Goal: Task Accomplishment & Management: Complete application form

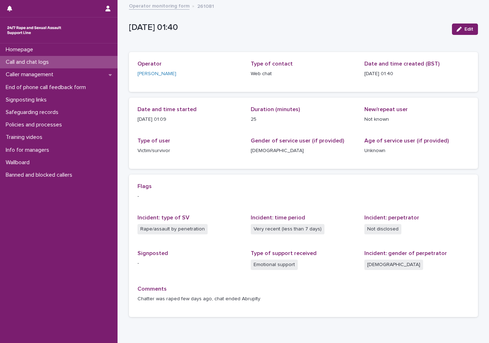
scroll to position [35, 0]
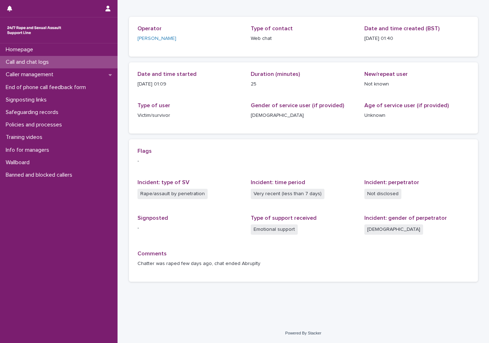
click at [37, 63] on p "Call and chat logs" at bounding box center [29, 62] width 52 height 7
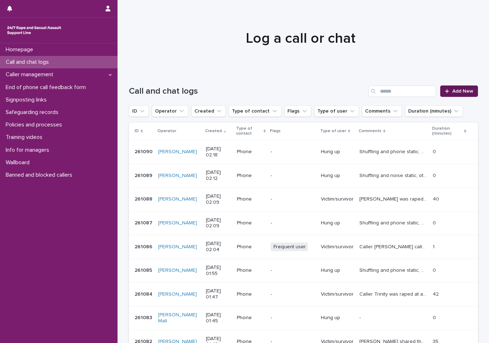
click at [449, 94] on link "Add New" at bounding box center [458, 90] width 37 height 11
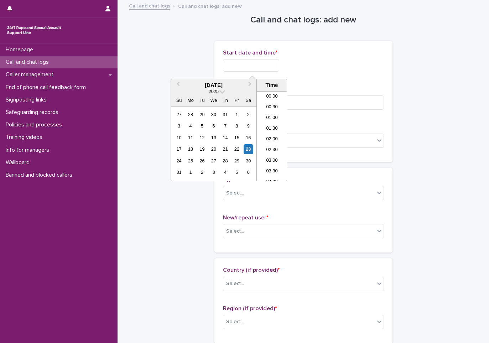
click at [240, 66] on input "text" at bounding box center [251, 65] width 56 height 12
click at [263, 140] on li "02:00" at bounding box center [272, 136] width 30 height 11
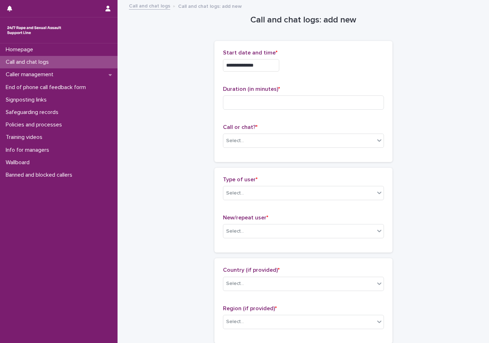
click at [279, 64] on input "**********" at bounding box center [251, 65] width 56 height 12
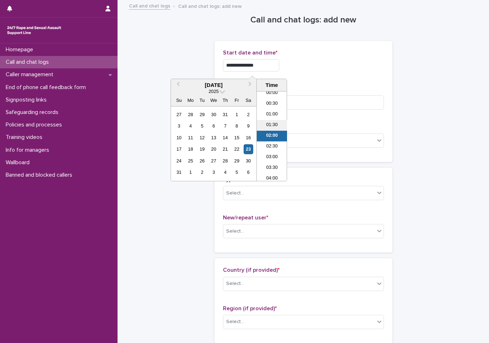
click at [275, 122] on li "01:30" at bounding box center [272, 125] width 30 height 11
click at [265, 64] on input "**********" at bounding box center [251, 65] width 56 height 12
type input "**********"
click at [313, 105] on input at bounding box center [303, 102] width 161 height 14
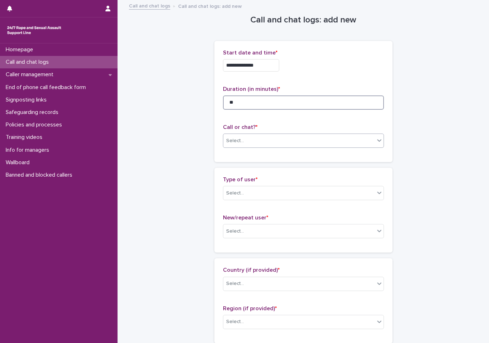
type input "**"
click at [256, 145] on div "Select..." at bounding box center [298, 141] width 151 height 12
click at [254, 167] on div "Web chat" at bounding box center [300, 167] width 160 height 12
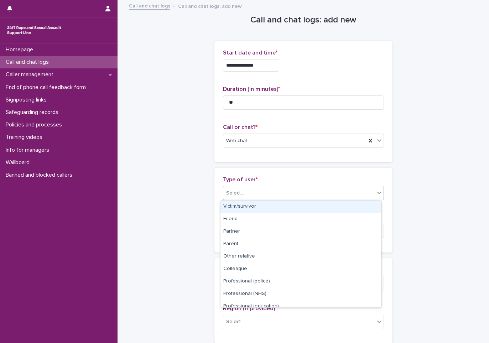
click at [229, 198] on div "Select..." at bounding box center [298, 193] width 151 height 12
click at [237, 208] on div "Victim/survivor" at bounding box center [300, 207] width 160 height 12
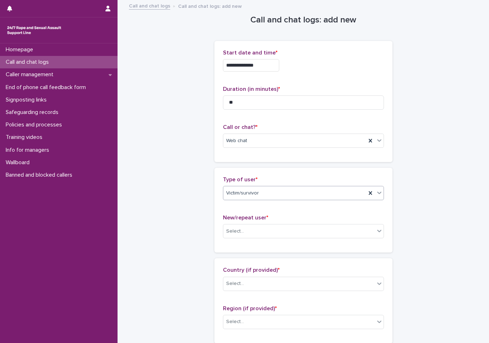
scroll to position [36, 0]
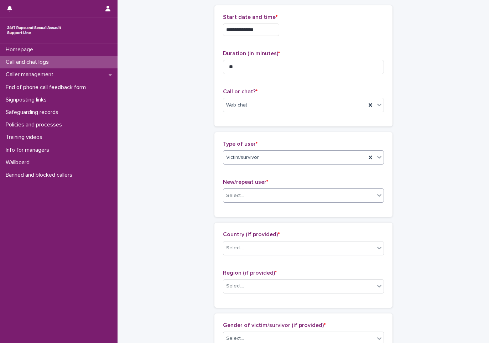
click at [224, 201] on div "Select..." at bounding box center [298, 196] width 151 height 12
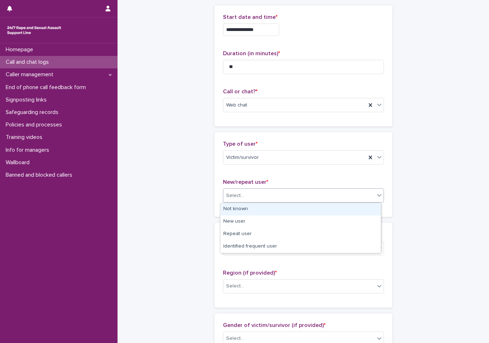
click at [229, 211] on div "Not known" at bounding box center [300, 209] width 160 height 12
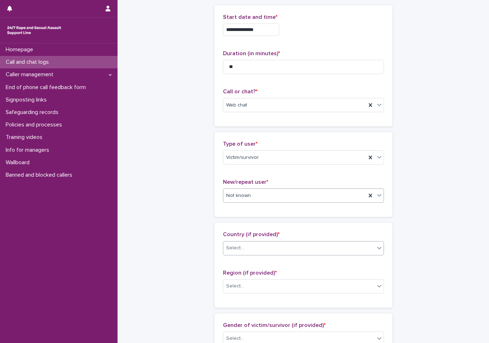
click at [234, 250] on div "Select..." at bounding box center [235, 247] width 18 height 7
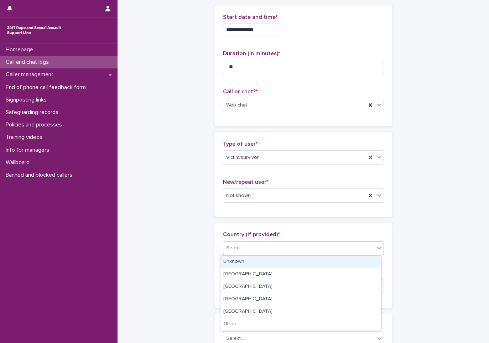
click at [232, 256] on div "Unknown" at bounding box center [300, 262] width 160 height 12
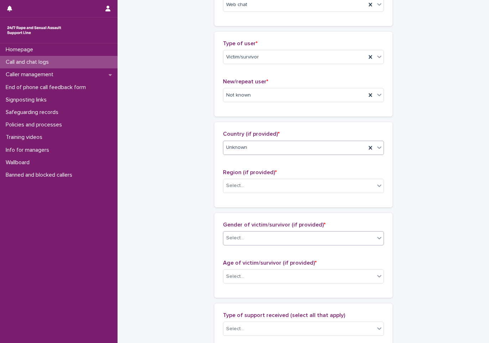
scroll to position [142, 0]
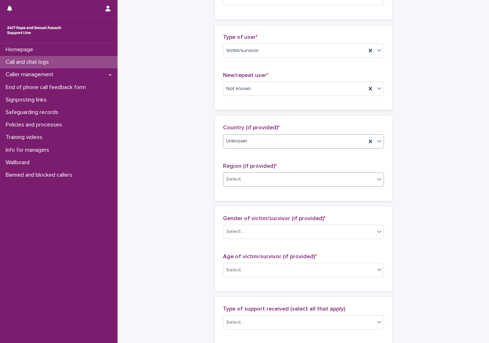
click at [251, 175] on div "Select..." at bounding box center [298, 179] width 151 height 12
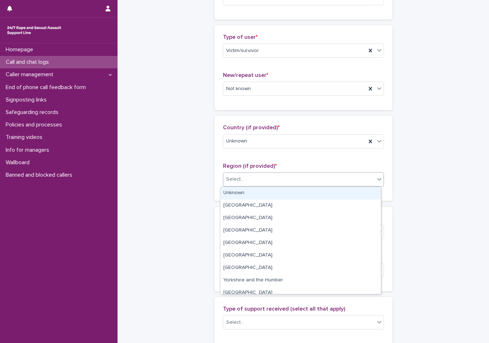
click at [233, 198] on div "Unknown" at bounding box center [300, 193] width 160 height 12
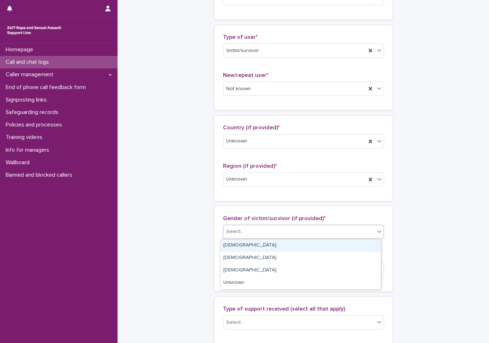
click at [231, 225] on div "Select..." at bounding box center [303, 232] width 161 height 14
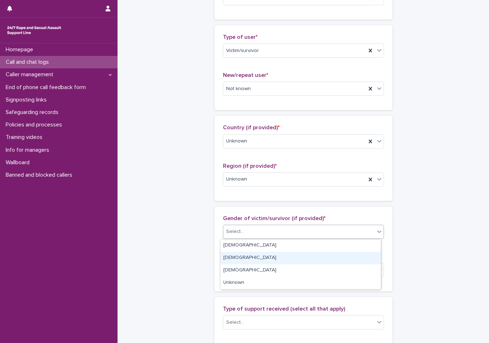
click at [229, 253] on div "[DEMOGRAPHIC_DATA]" at bounding box center [300, 258] width 160 height 12
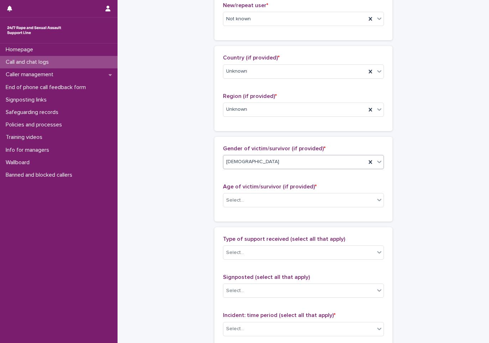
scroll to position [214, 0]
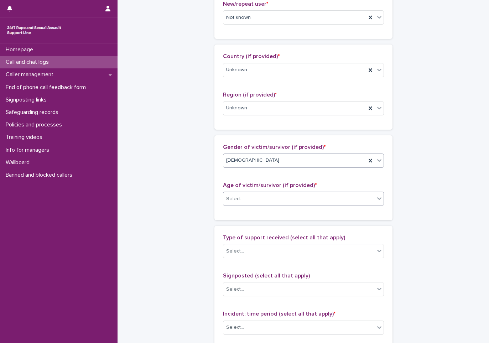
click at [232, 198] on div "Select..." at bounding box center [235, 198] width 18 height 7
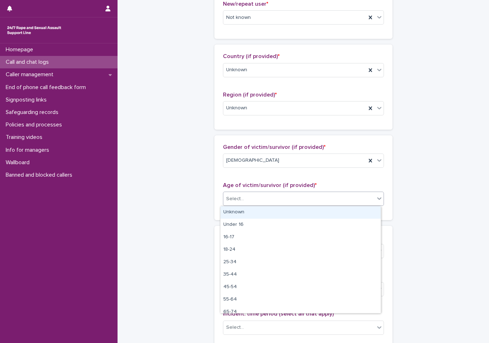
click at [232, 217] on div "Unknown" at bounding box center [300, 212] width 160 height 12
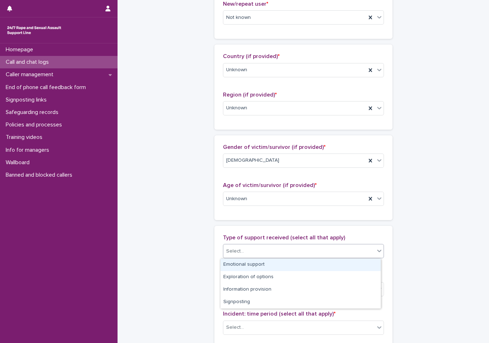
click at [245, 251] on input "text" at bounding box center [245, 251] width 1 height 6
click at [249, 269] on div "Emotional support" at bounding box center [300, 265] width 160 height 12
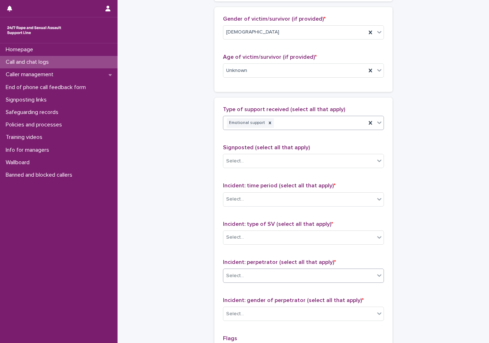
scroll to position [356, 0]
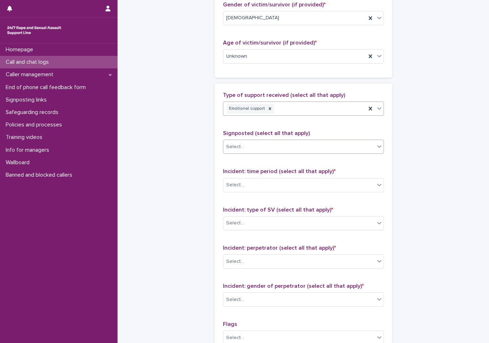
click at [230, 145] on div "Select..." at bounding box center [235, 146] width 18 height 7
click at [228, 151] on div "Select..." at bounding box center [298, 147] width 151 height 12
click at [238, 192] on div "Incident: time period (select all that apply) * Select..." at bounding box center [303, 183] width 161 height 30
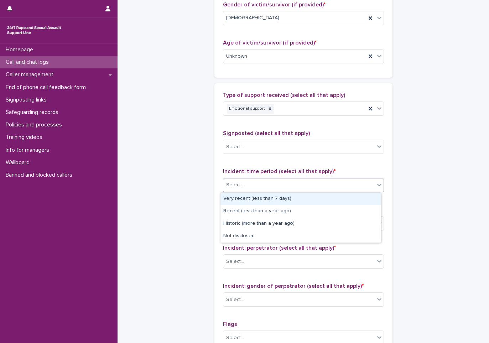
click at [239, 186] on div "Select..." at bounding box center [235, 184] width 18 height 7
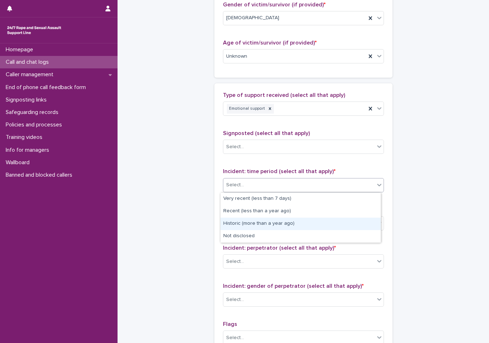
click at [246, 226] on div "Historic (more than a year ago)" at bounding box center [300, 224] width 160 height 12
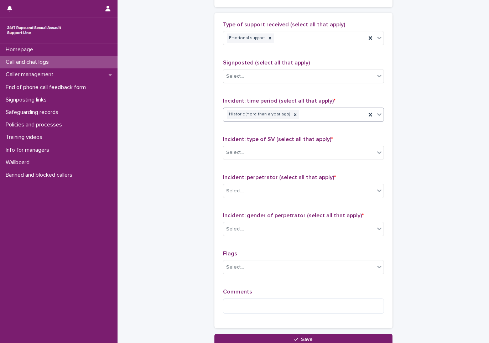
scroll to position [427, 0]
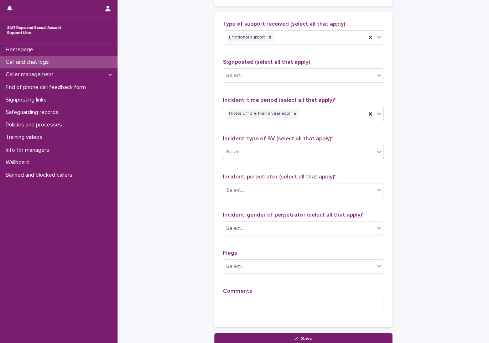
click at [233, 153] on div "Select..." at bounding box center [235, 151] width 18 height 7
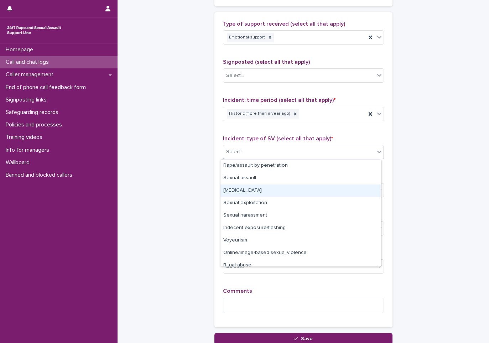
click at [240, 192] on div "[MEDICAL_DATA]" at bounding box center [300, 191] width 160 height 12
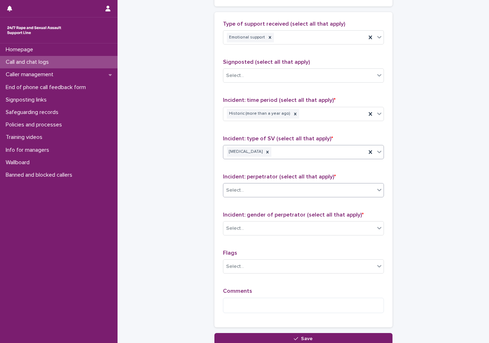
click at [249, 192] on div "Select..." at bounding box center [298, 191] width 151 height 12
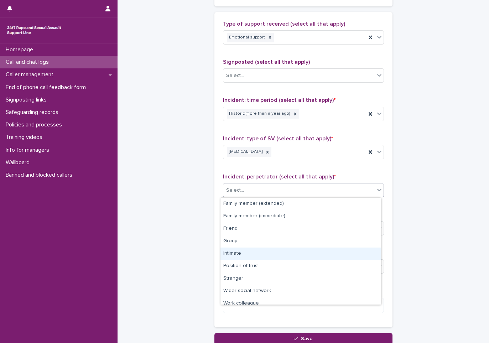
scroll to position [30, 0]
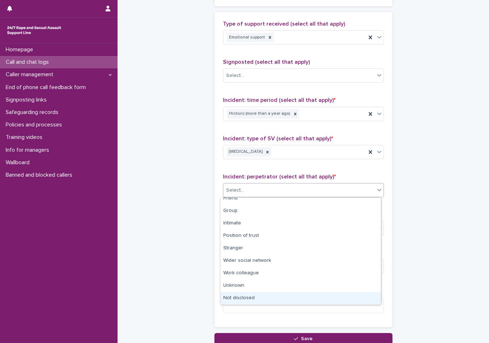
click at [248, 294] on div "Not disclosed" at bounding box center [300, 298] width 160 height 12
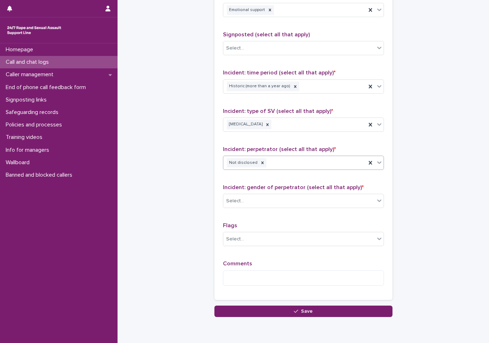
scroll to position [463, 0]
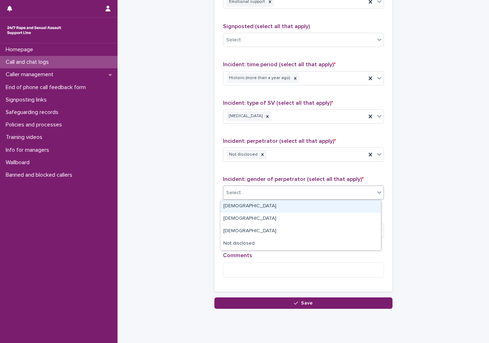
click at [237, 194] on div "Select..." at bounding box center [235, 192] width 18 height 7
click at [234, 209] on div "[DEMOGRAPHIC_DATA]" at bounding box center [300, 206] width 160 height 12
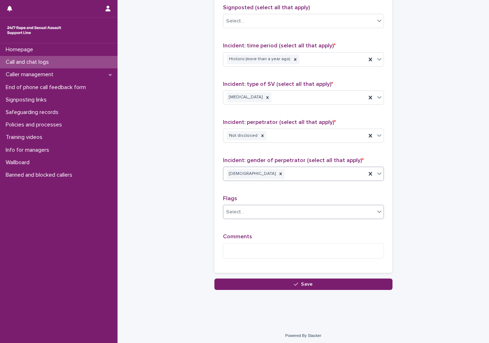
scroll to position [484, 0]
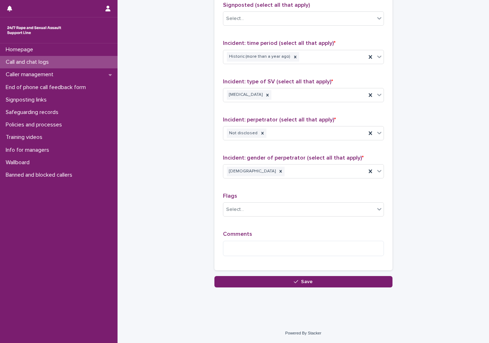
click at [233, 259] on div "Comments" at bounding box center [303, 246] width 161 height 31
click at [242, 242] on textarea at bounding box center [303, 248] width 161 height 15
click at [278, 248] on textarea "**********" at bounding box center [303, 248] width 161 height 15
paste textarea "******"
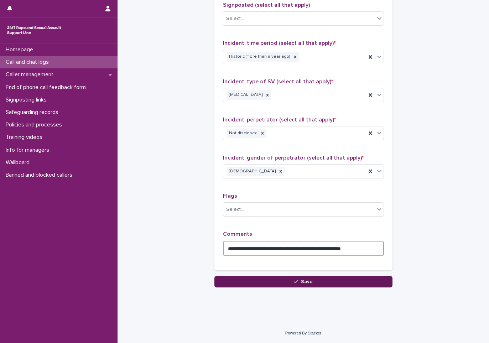
type textarea "**********"
click at [306, 282] on span "Save" at bounding box center [307, 281] width 12 height 5
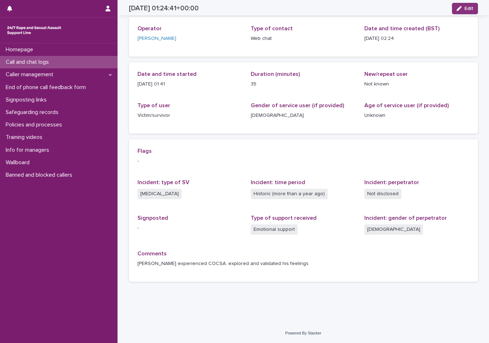
scroll to position [35, 0]
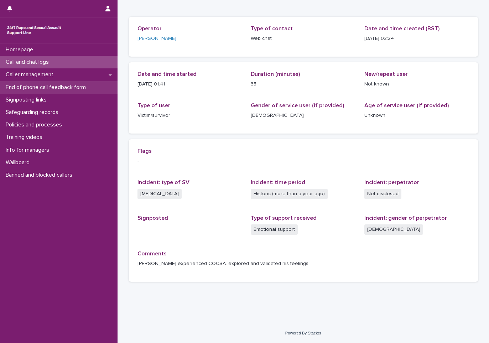
click at [38, 85] on p "End of phone call feedback form" at bounding box center [47, 87] width 89 height 7
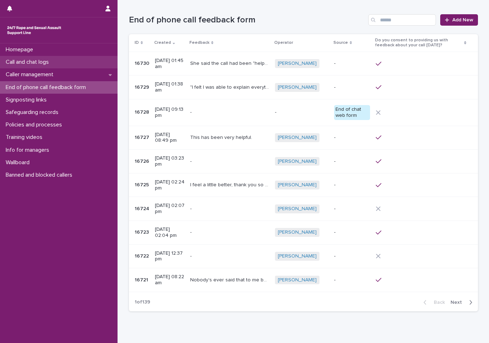
click at [47, 63] on p "Call and chat logs" at bounding box center [29, 62] width 52 height 7
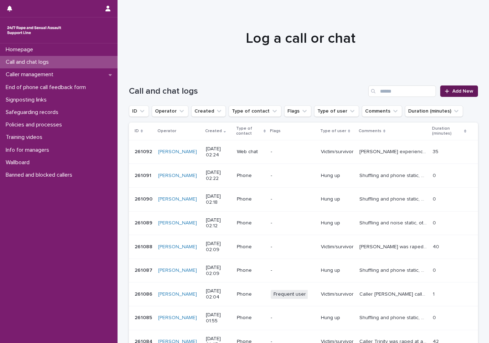
click at [453, 95] on link "Add New" at bounding box center [458, 90] width 37 height 11
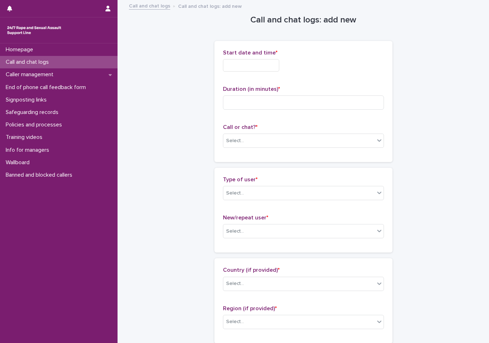
click at [254, 63] on input "text" at bounding box center [251, 65] width 56 height 12
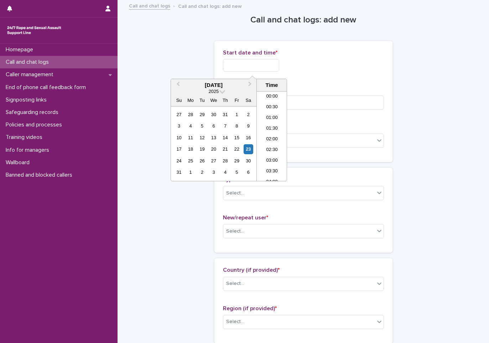
scroll to position [14, 0]
click at [267, 137] on li "02:30" at bounding box center [272, 136] width 30 height 11
click at [270, 68] on input "**********" at bounding box center [251, 65] width 56 height 12
type input "**********"
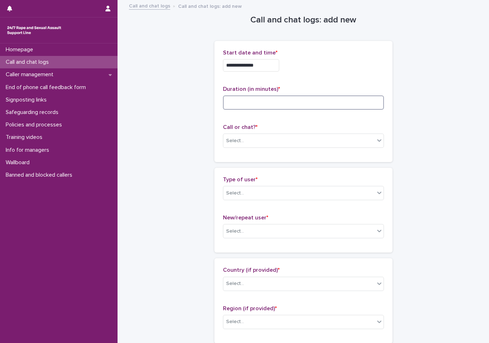
click at [329, 107] on input at bounding box center [303, 102] width 161 height 14
type input "*"
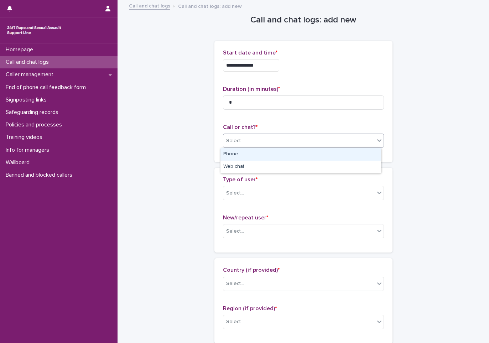
click at [233, 143] on div "Select..." at bounding box center [235, 140] width 18 height 7
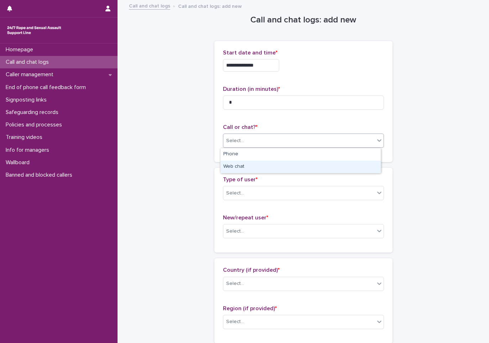
click at [233, 169] on div "Web chat" at bounding box center [300, 167] width 160 height 12
click at [234, 194] on div "Select..." at bounding box center [235, 193] width 18 height 7
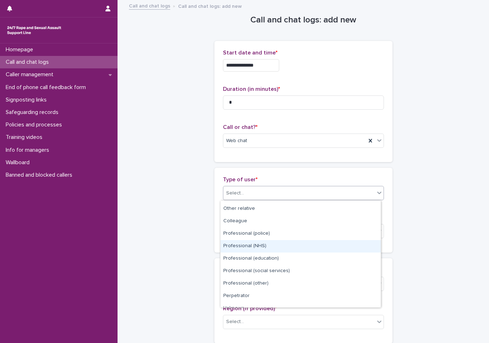
scroll to position [80, 0]
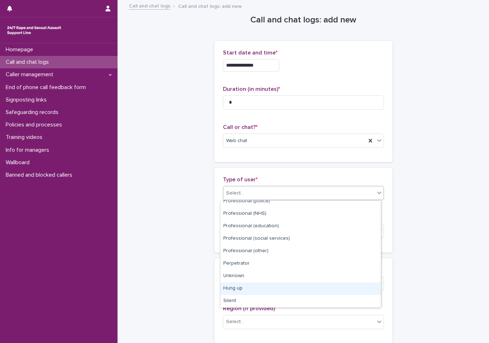
click at [253, 289] on div "Hung up" at bounding box center [300, 288] width 160 height 12
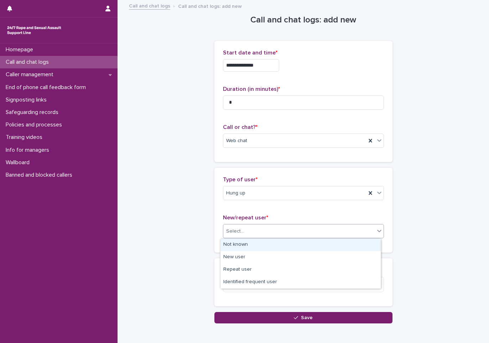
click at [235, 228] on div "Select..." at bounding box center [235, 231] width 18 height 7
click at [234, 244] on div "Not known" at bounding box center [300, 245] width 160 height 12
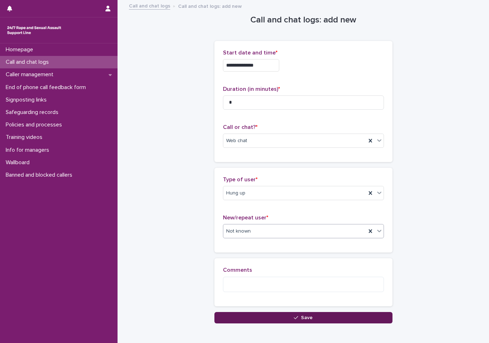
click at [240, 316] on button "Save" at bounding box center [303, 317] width 178 height 11
